Goal: Navigation & Orientation: Go to known website

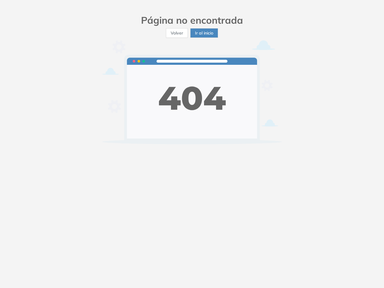
click at [192, 144] on img at bounding box center [192, 92] width 180 height 104
click at [177, 33] on span "Volver" at bounding box center [177, 33] width 12 height 7
click at [204, 33] on span "Ir al inicio" at bounding box center [204, 33] width 18 height 7
